Goal: Task Accomplishment & Management: Manage account settings

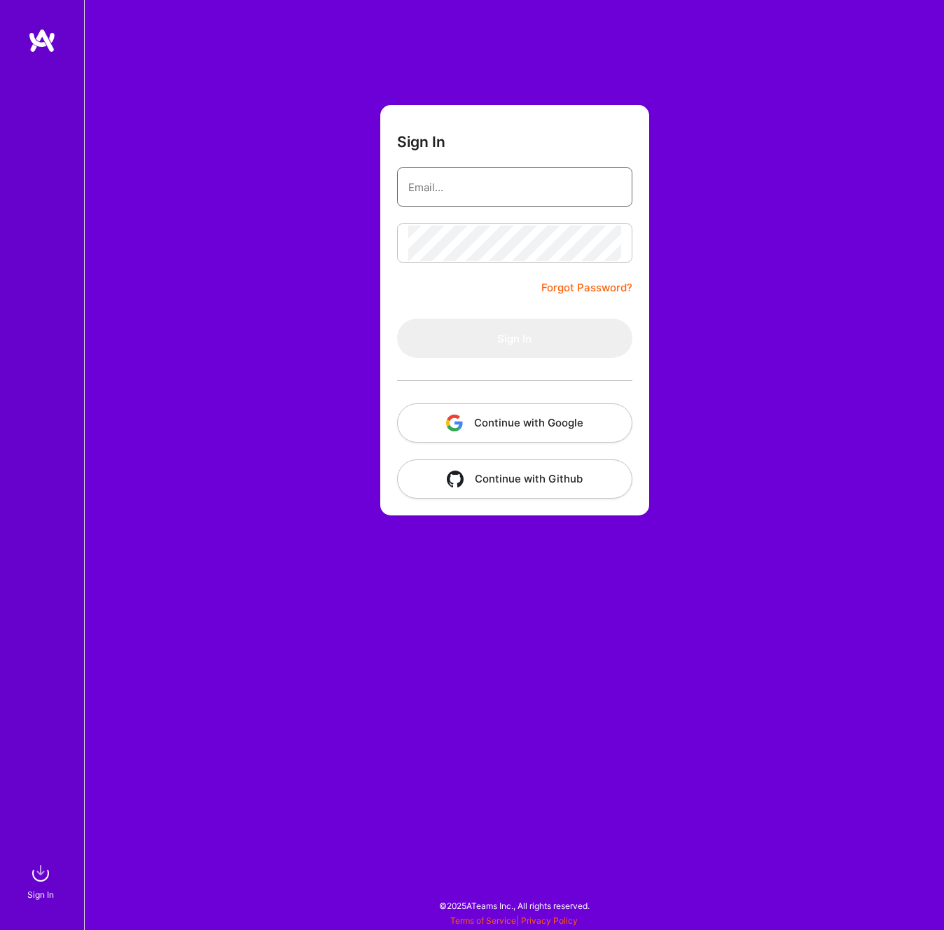
click at [510, 198] on input "email" at bounding box center [514, 187] width 213 height 36
type input "[EMAIL_ADDRESS][DOMAIN_NAME]"
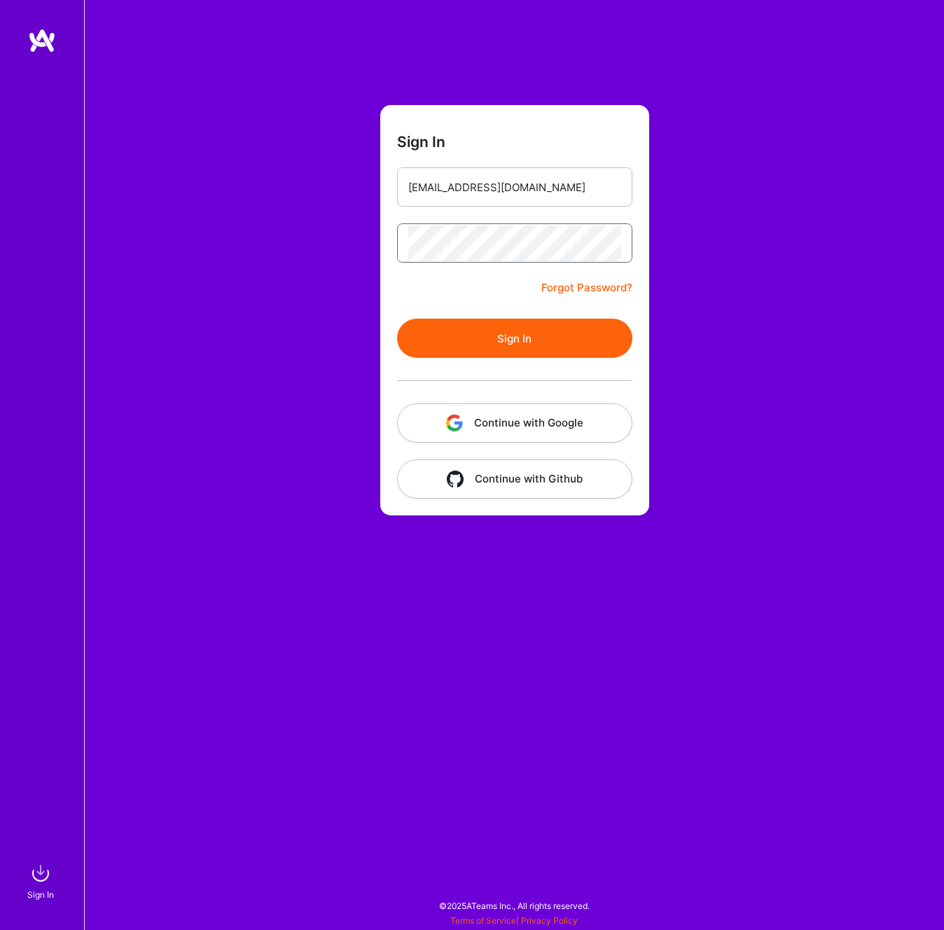
click at [397, 318] on button "Sign In" at bounding box center [514, 337] width 235 height 39
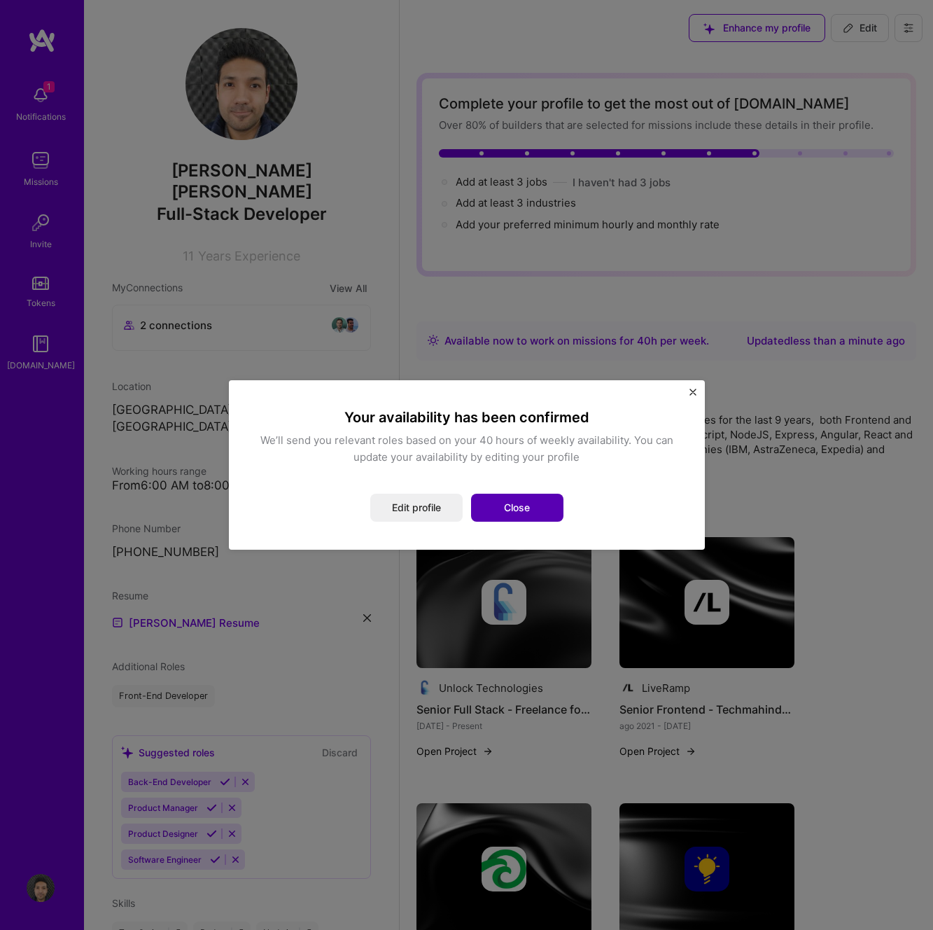
click at [520, 512] on button "Close" at bounding box center [517, 507] width 92 height 28
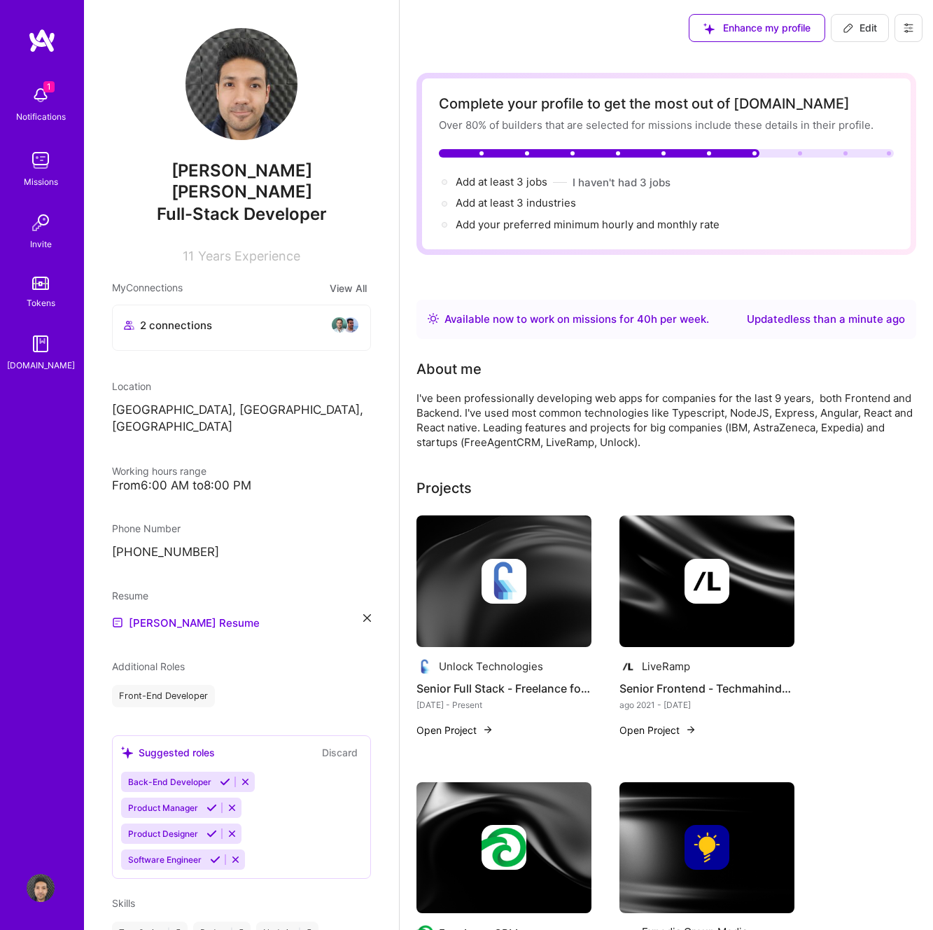
click at [64, 99] on div "1 Notifications" at bounding box center [40, 102] width 87 height 48
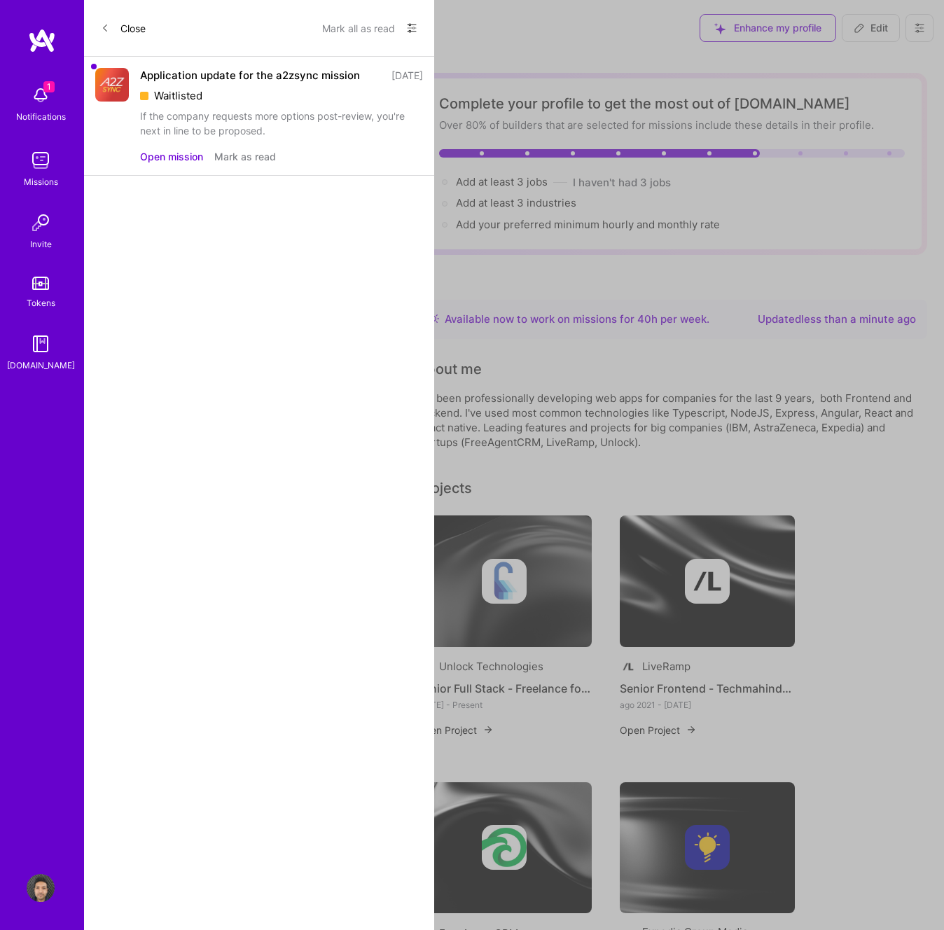
click at [185, 164] on button "Open mission" at bounding box center [171, 156] width 63 height 15
